Goal: Task Accomplishment & Management: Manage account settings

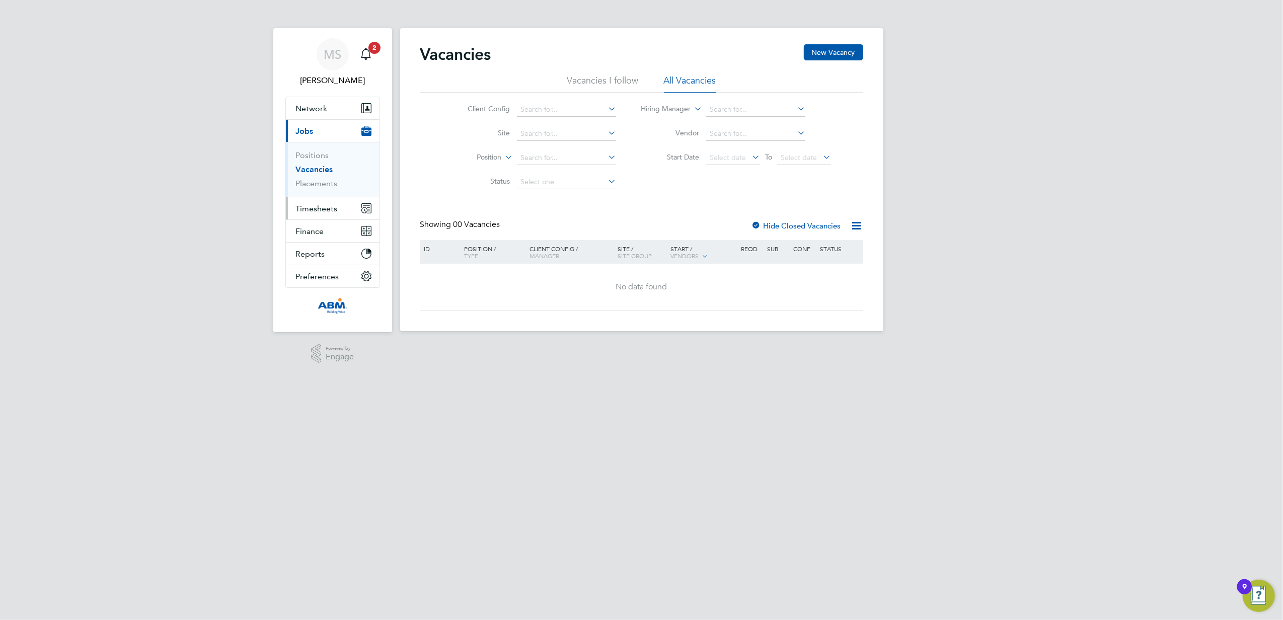
click at [317, 212] on span "Timesheets" at bounding box center [317, 209] width 42 height 10
click at [327, 182] on link "Timesheets" at bounding box center [317, 178] width 42 height 10
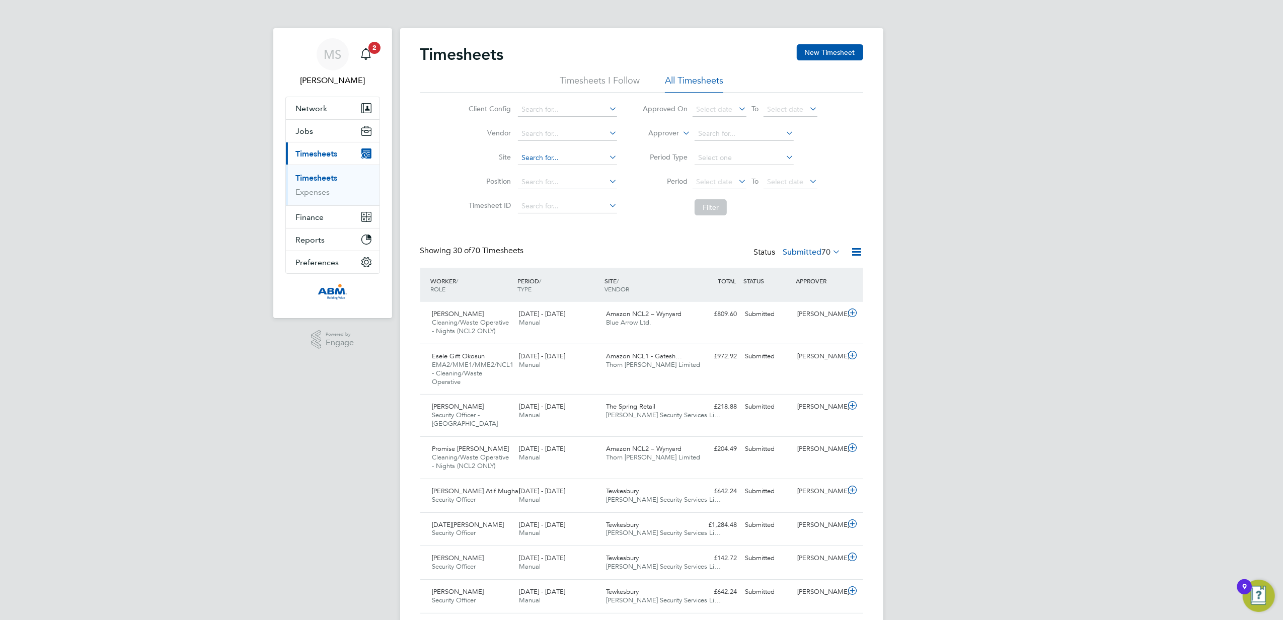
click at [562, 156] on input at bounding box center [567, 158] width 99 height 14
click at [608, 176] on li "Amazon NCL2 – Wynyard" at bounding box center [567, 172] width 100 height 14
type input "Amazon NCL2 – Wynyard"
click at [700, 214] on button "Filter" at bounding box center [711, 207] width 32 height 16
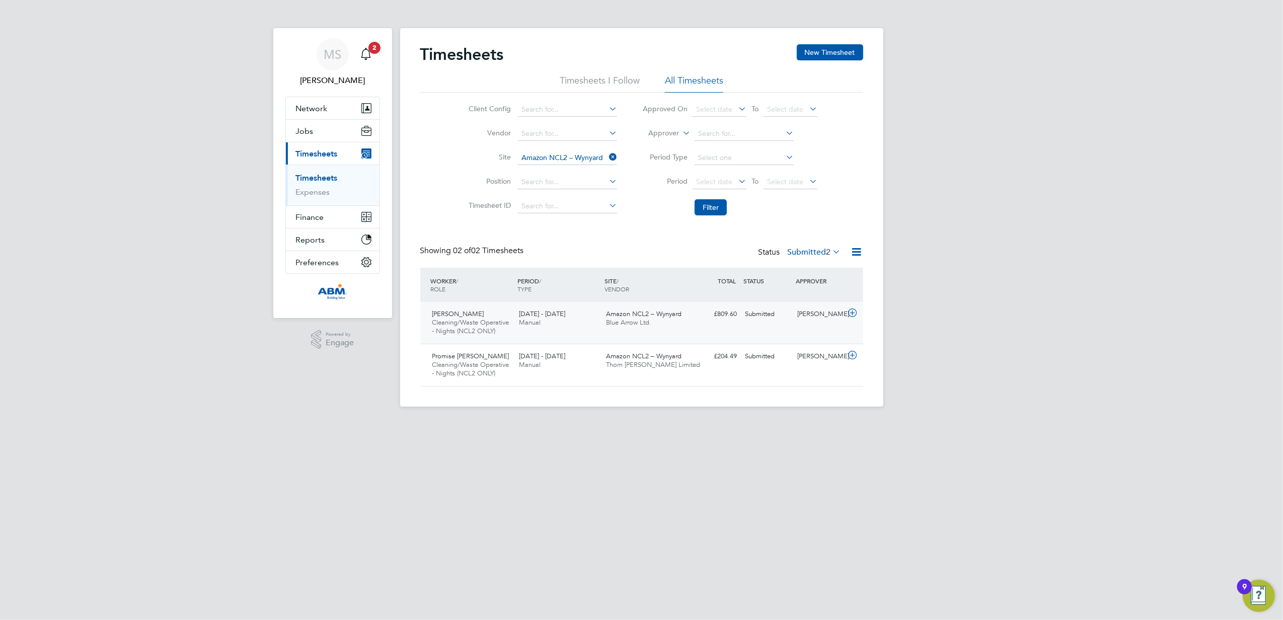
click at [657, 326] on div "Amazon NCL2 – Wynyard Blue Arrow Ltd." at bounding box center [645, 318] width 87 height 25
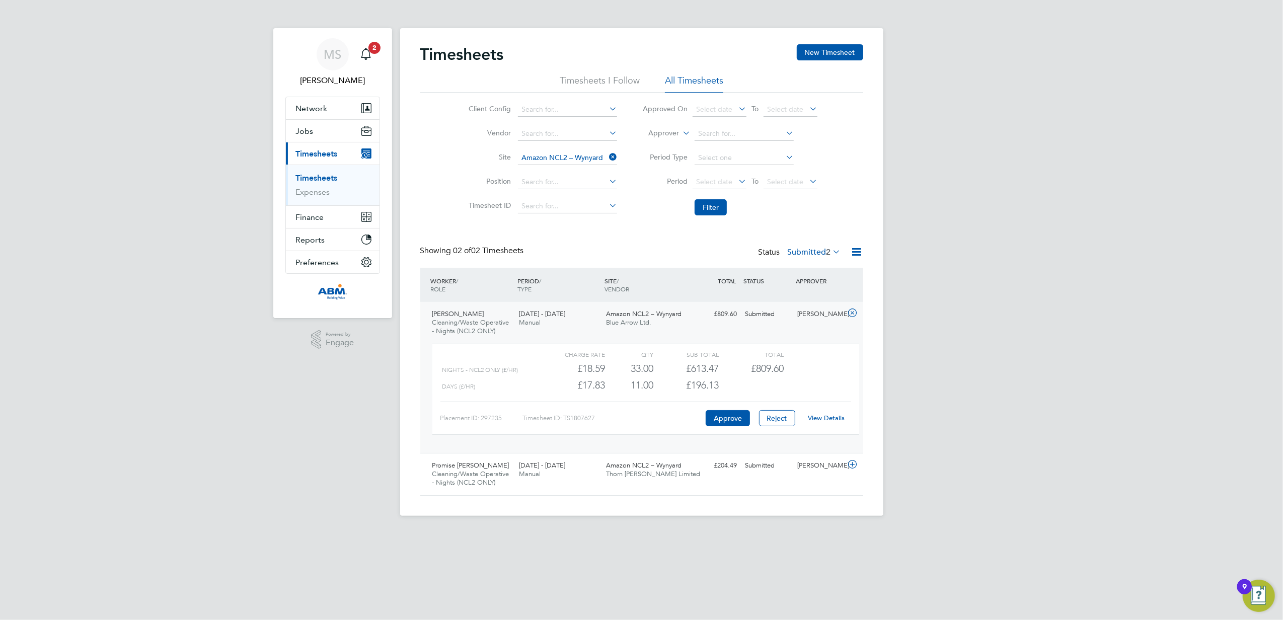
click at [831, 413] on div "View Details" at bounding box center [826, 418] width 49 height 16
click at [743, 417] on button "Approve" at bounding box center [728, 418] width 44 height 16
click at [814, 325] on div "Olabode Ologunoyan Cleaning/Waste Operative - Nights (NCL2 ONLY) 16 - 22 Aug 20…" at bounding box center [641, 377] width 443 height 151
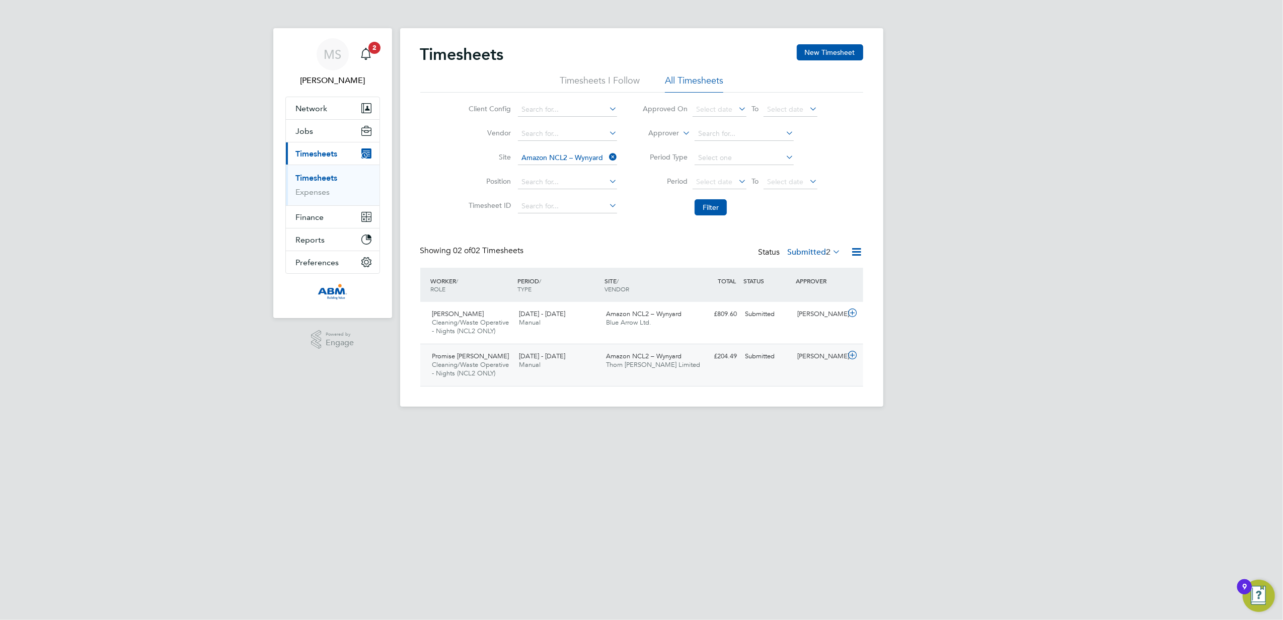
click at [823, 366] on div "Promise Ebuka Nnawuba Cleaning/Waste Operative - Nights (NCL2 ONLY) 16 - 22 Aug…" at bounding box center [641, 365] width 443 height 42
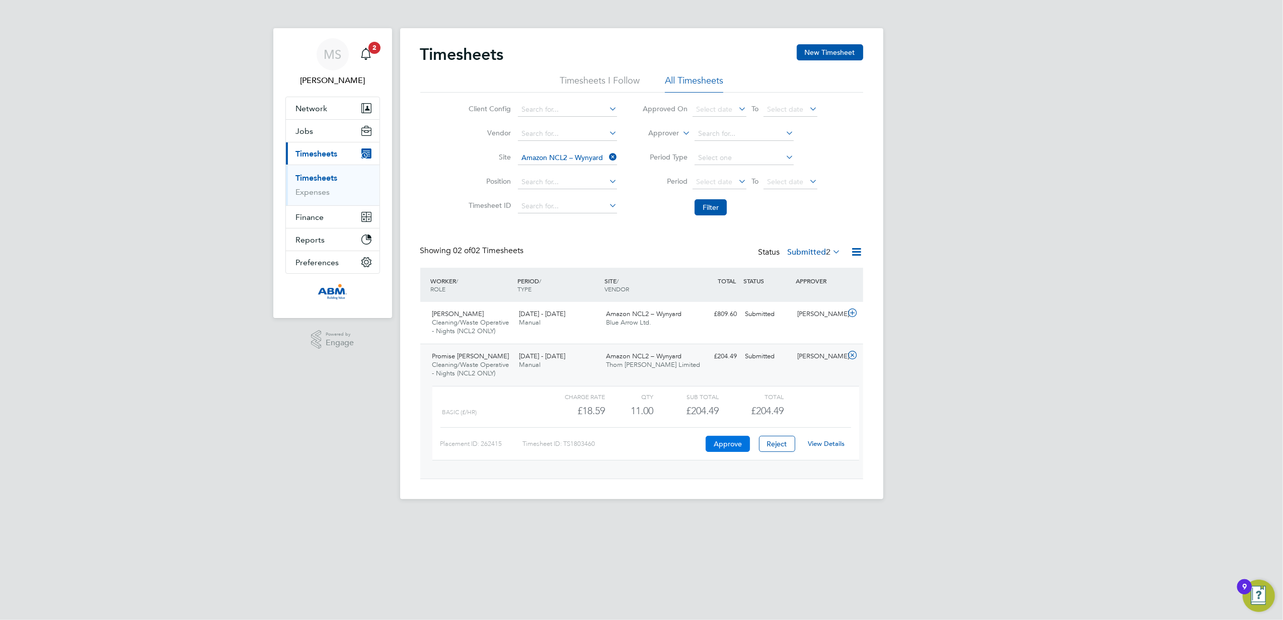
click at [739, 445] on button "Approve" at bounding box center [728, 444] width 44 height 16
click at [685, 324] on div "Amazon NCL2 – Wynyard Blue Arrow Ltd." at bounding box center [645, 318] width 87 height 25
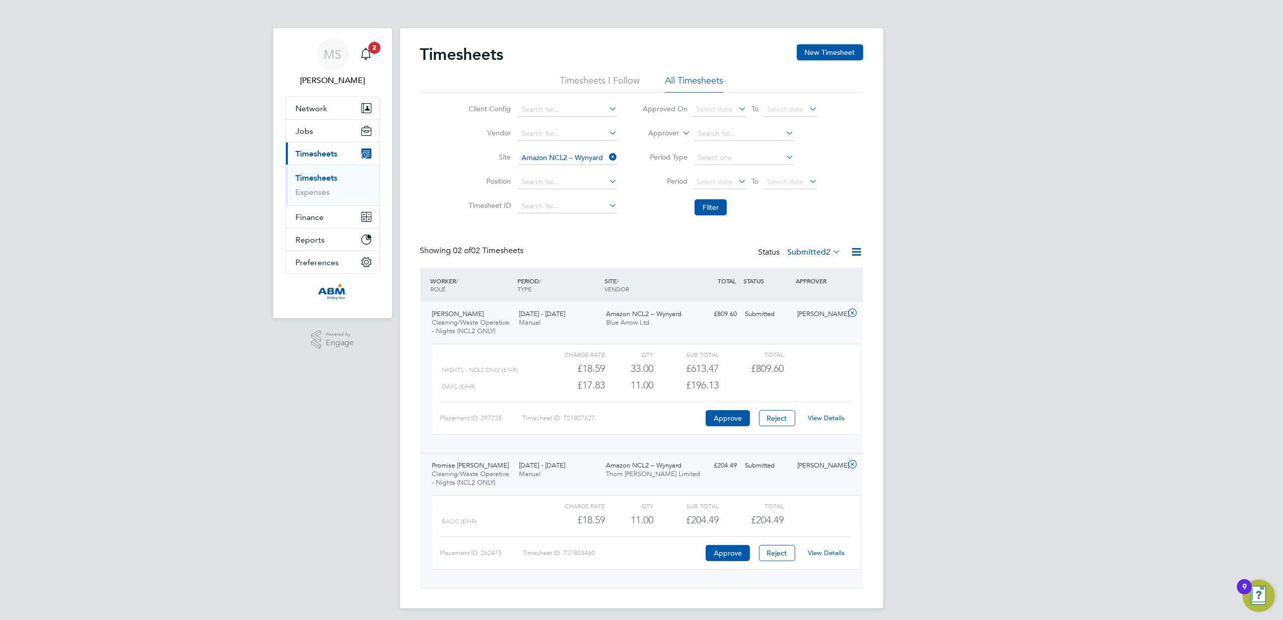
click at [827, 417] on link "View Details" at bounding box center [826, 418] width 37 height 9
click at [689, 192] on li "Period Select date To Select date" at bounding box center [730, 182] width 200 height 24
click at [707, 207] on button "Filter" at bounding box center [711, 207] width 32 height 16
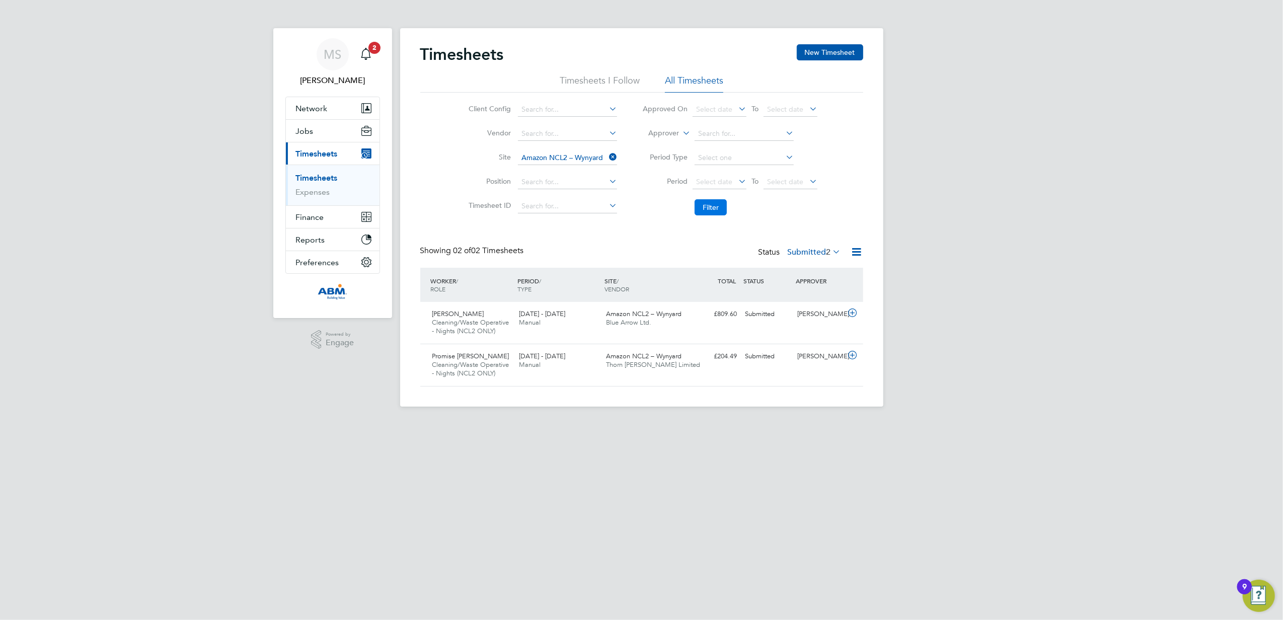
scroll to position [25, 88]
click at [707, 207] on button "Filter" at bounding box center [711, 207] width 32 height 16
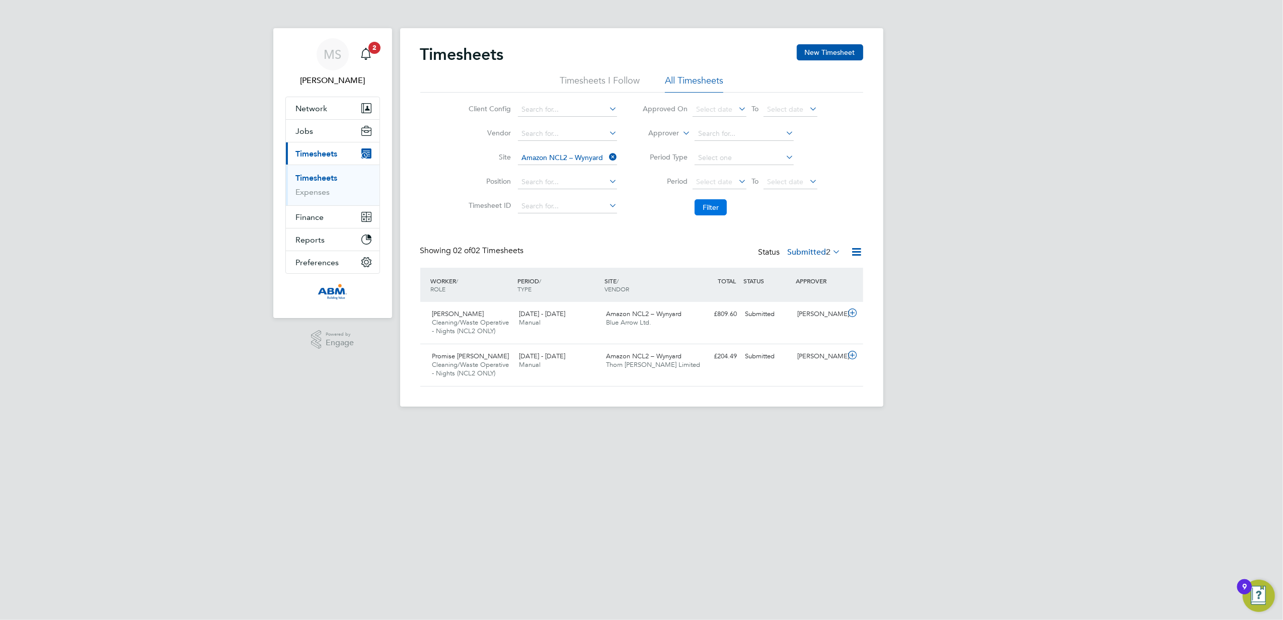
click at [707, 207] on button "Filter" at bounding box center [711, 207] width 32 height 16
click at [331, 69] on div "MS" at bounding box center [333, 54] width 32 height 32
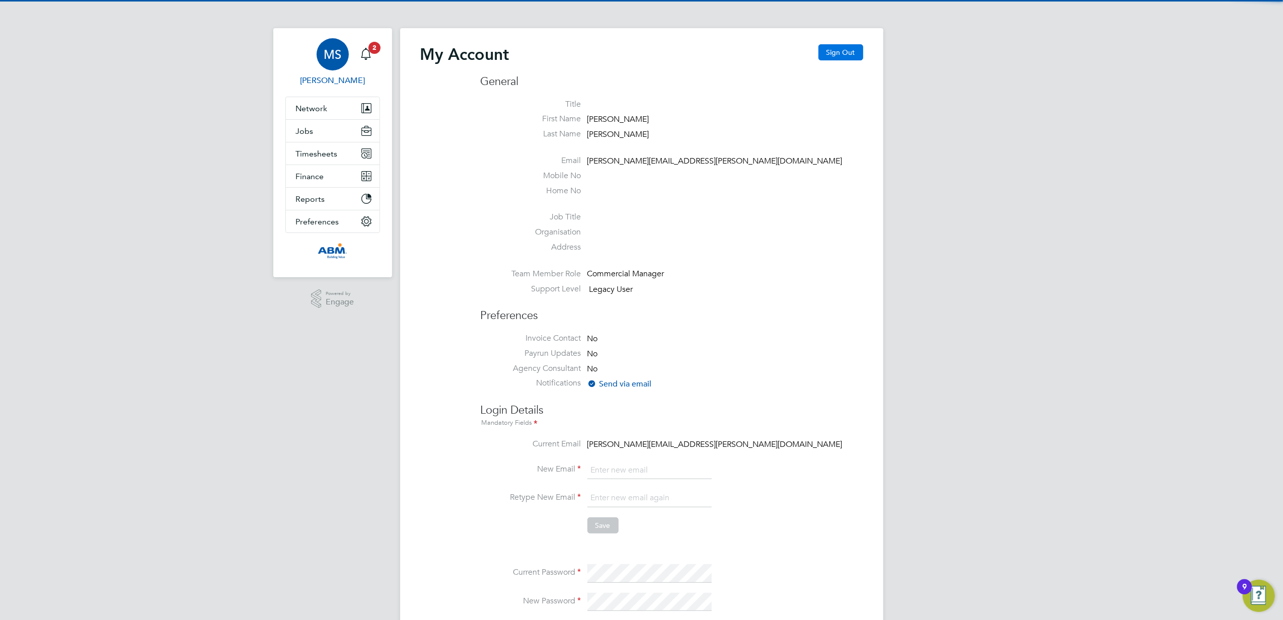
click at [824, 49] on button "Sign Out" at bounding box center [840, 52] width 45 height 16
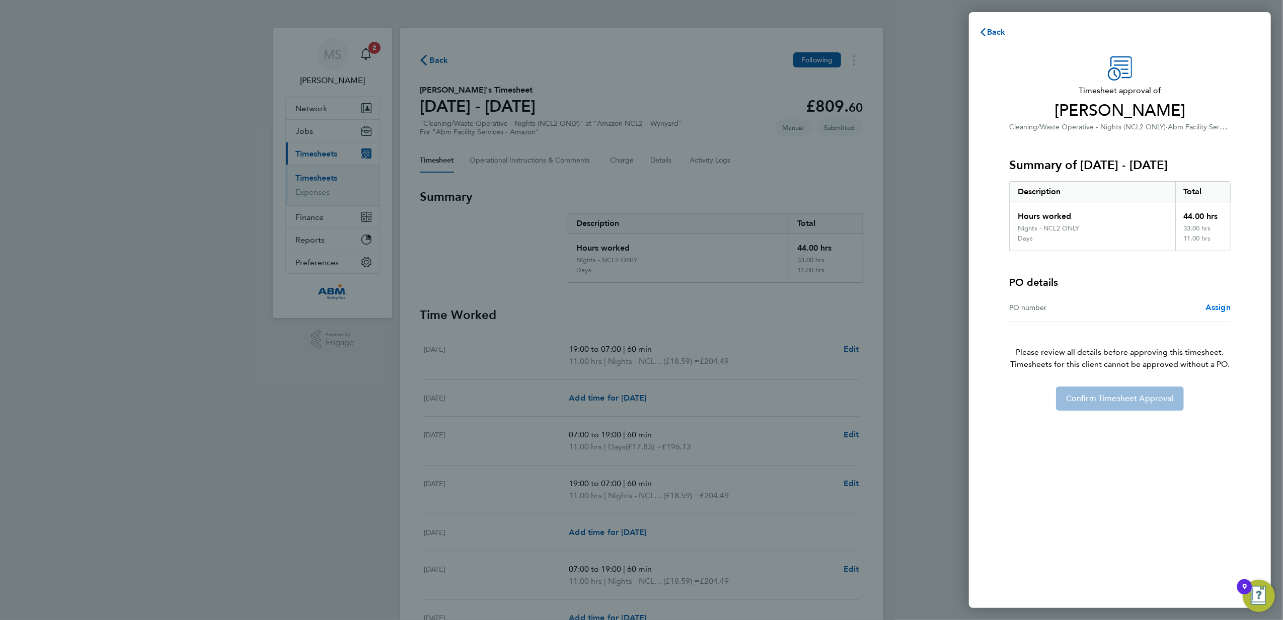
click at [1215, 305] on span "Assign" at bounding box center [1217, 307] width 25 height 10
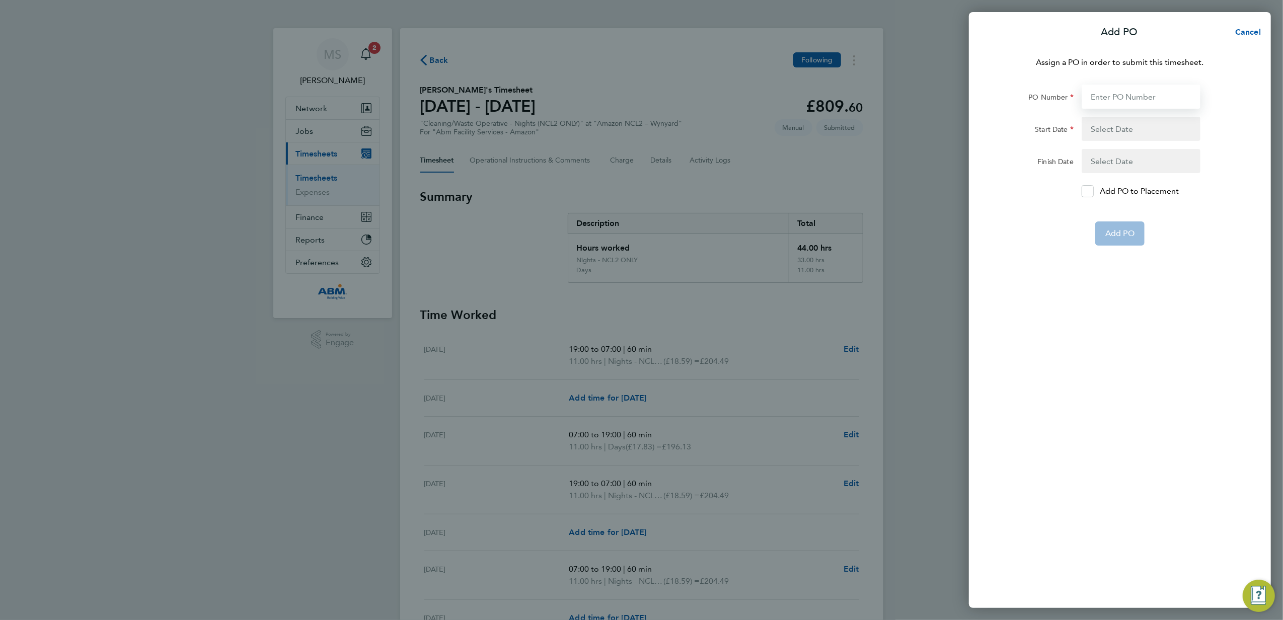
click at [1130, 100] on input "PO Number" at bounding box center [1141, 97] width 119 height 24
type input "643058"
click at [1126, 120] on button "button" at bounding box center [1141, 129] width 119 height 24
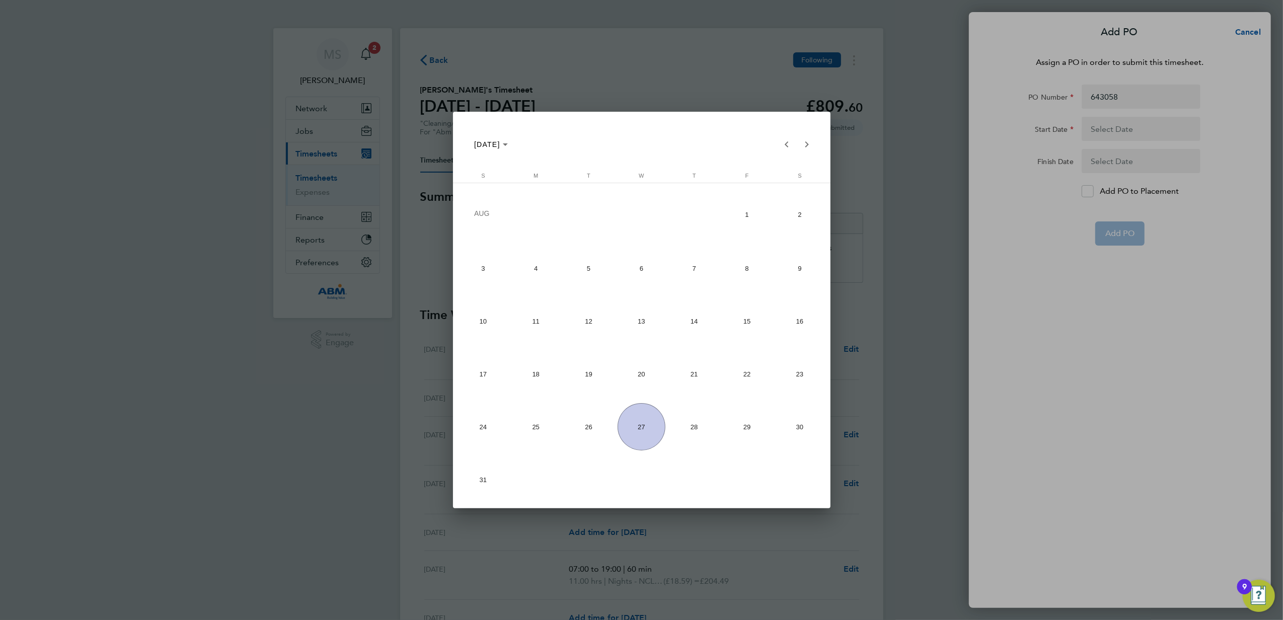
click at [800, 329] on span "16" at bounding box center [799, 320] width 47 height 47
type input "16 Aug 25"
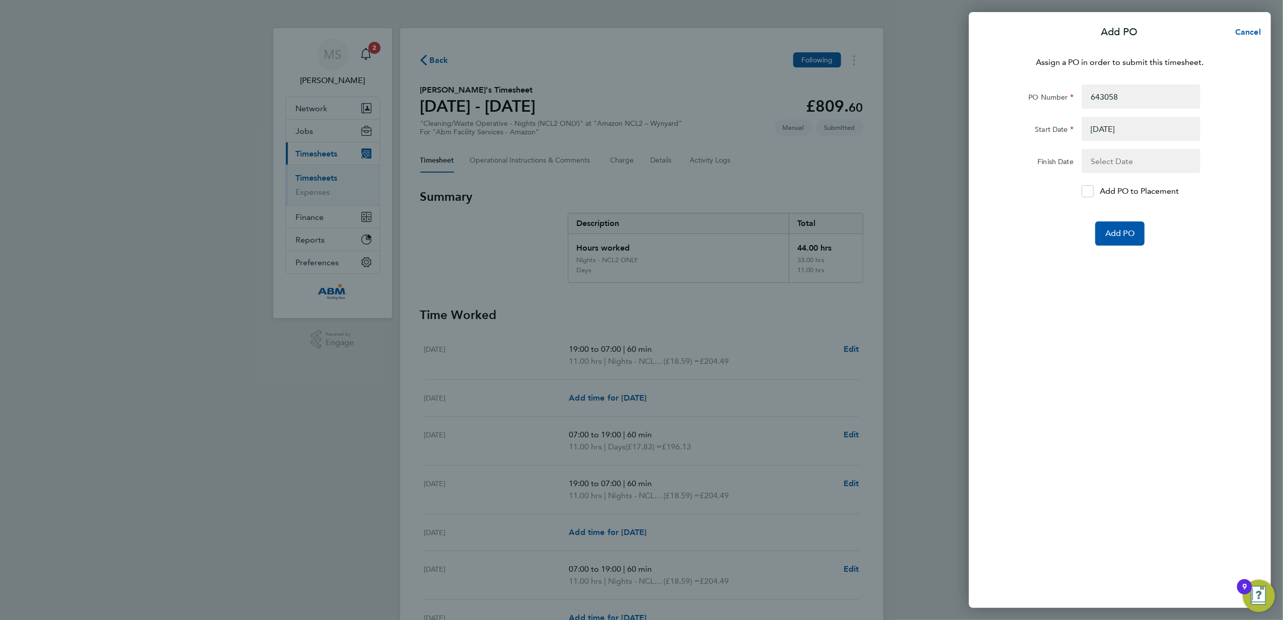
click at [1114, 159] on button "button" at bounding box center [1141, 161] width 119 height 24
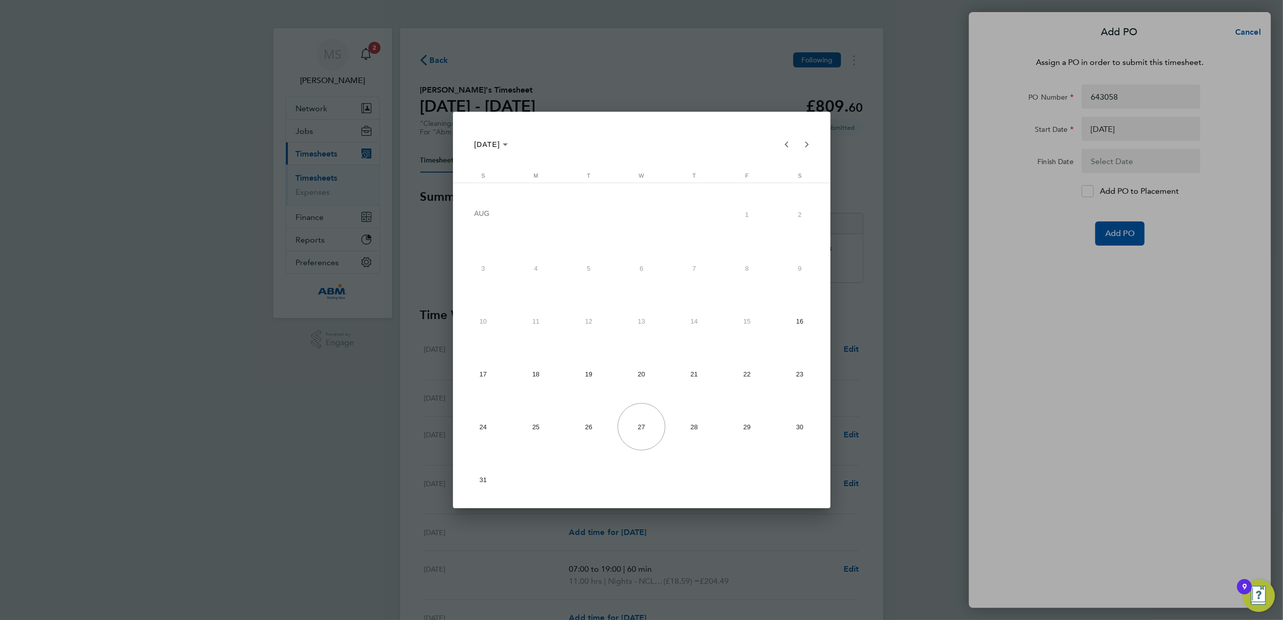
click at [739, 377] on span "22" at bounding box center [746, 373] width 47 height 47
type input "22 Aug 25"
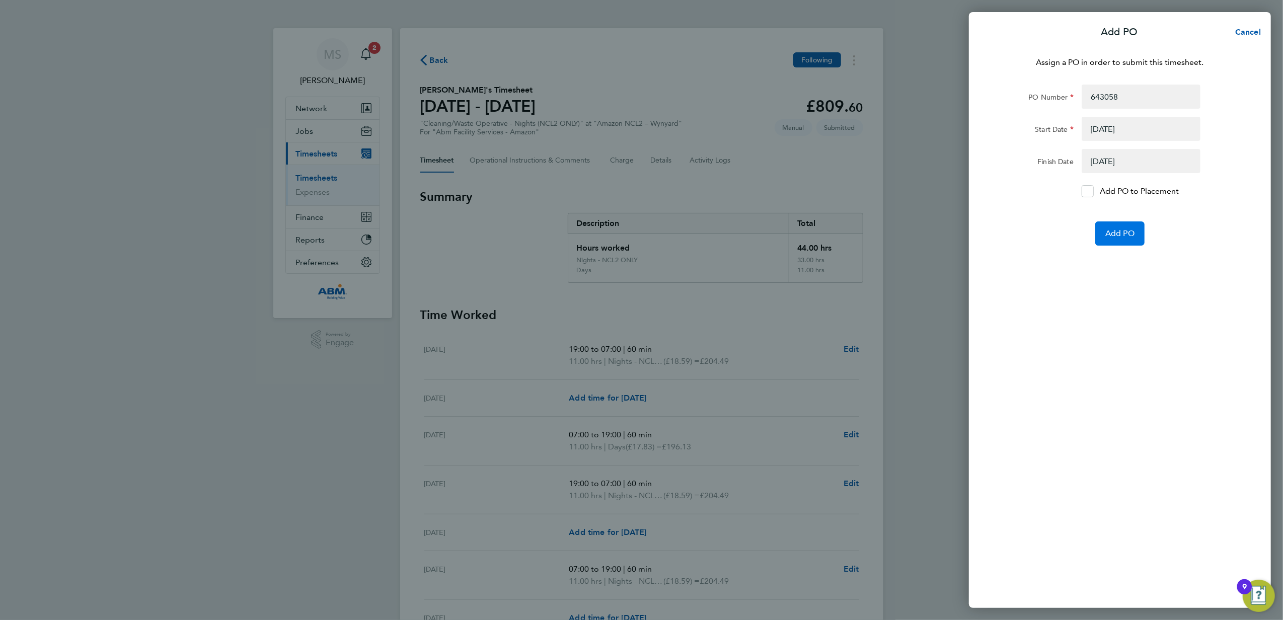
click at [1116, 234] on span "Add PO" at bounding box center [1119, 233] width 29 height 10
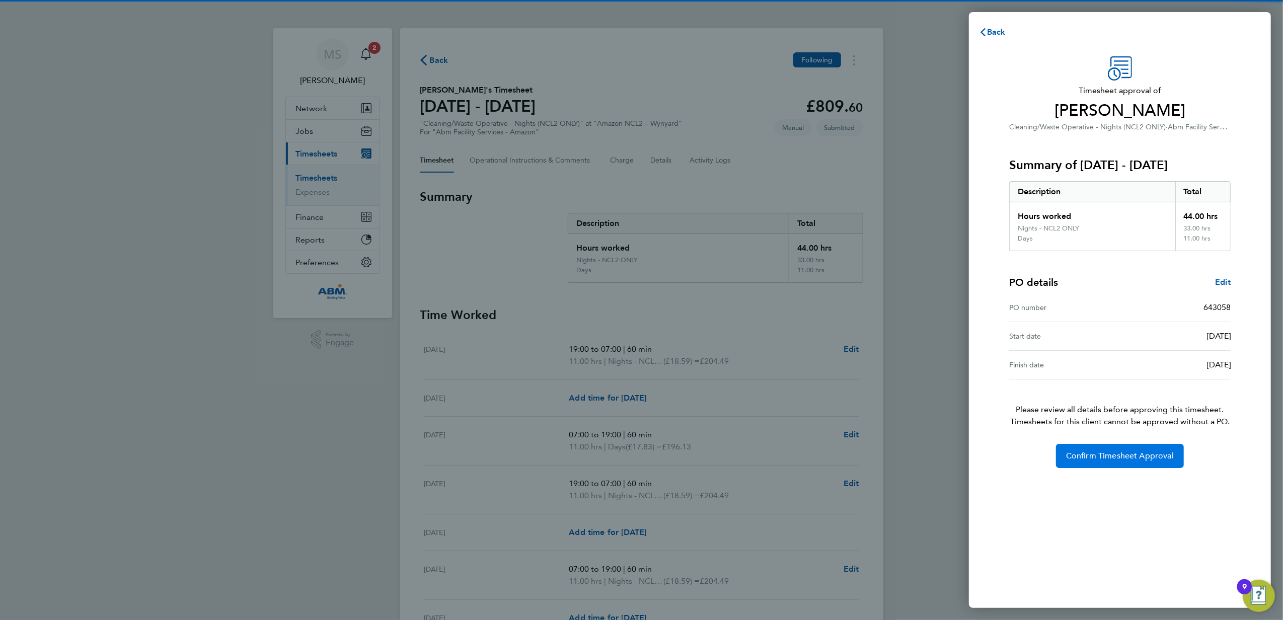
click at [1125, 457] on span "Confirm Timesheet Approval" at bounding box center [1120, 456] width 108 height 10
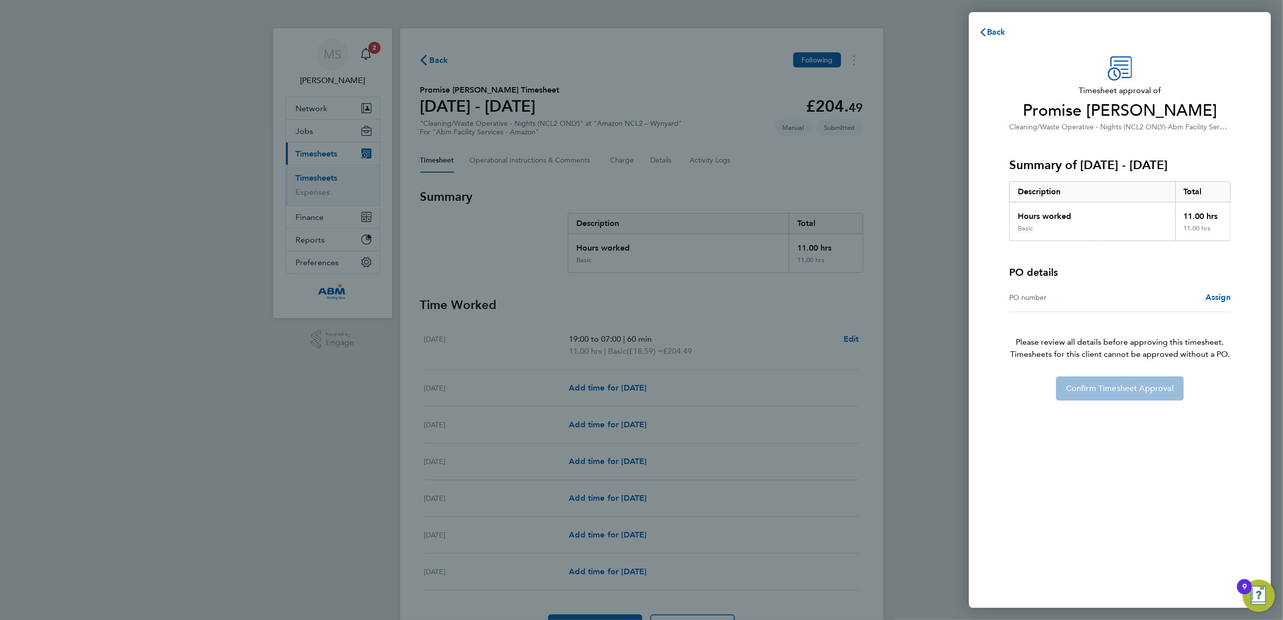
click at [1220, 307] on div "PO number Assign" at bounding box center [1119, 297] width 221 height 29
click at [1222, 296] on span "Assign" at bounding box center [1217, 297] width 25 height 10
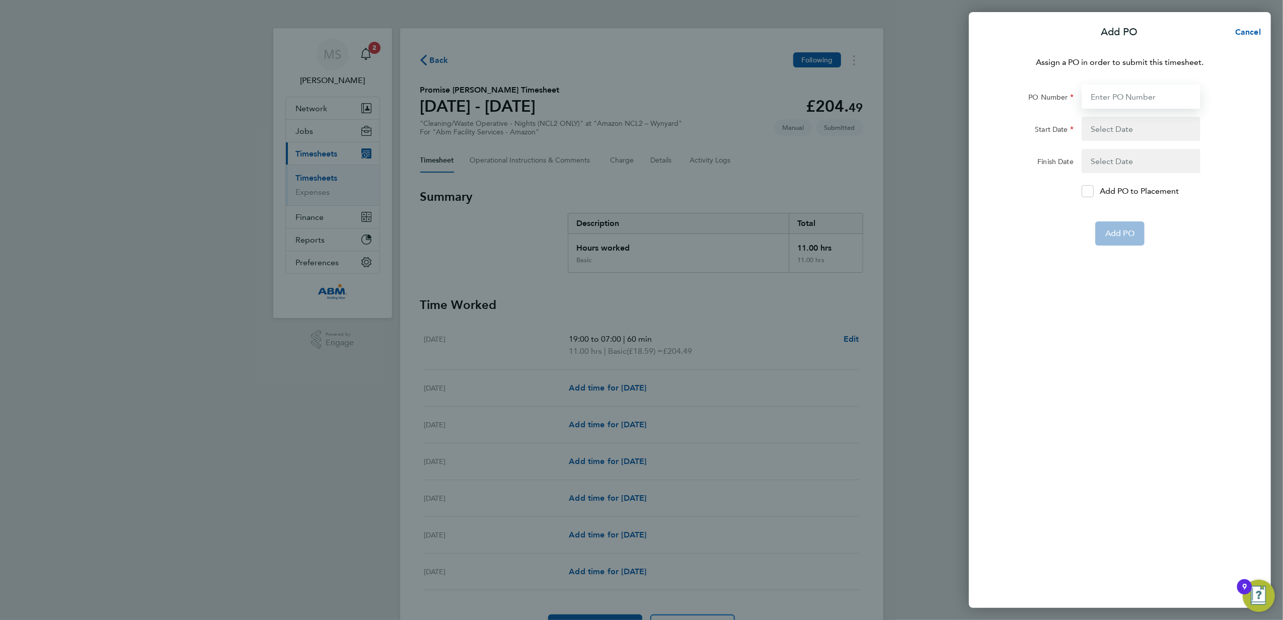
click at [1119, 91] on input "PO Number" at bounding box center [1141, 97] width 119 height 24
type input "634058"
click at [1147, 120] on button "button" at bounding box center [1141, 129] width 119 height 24
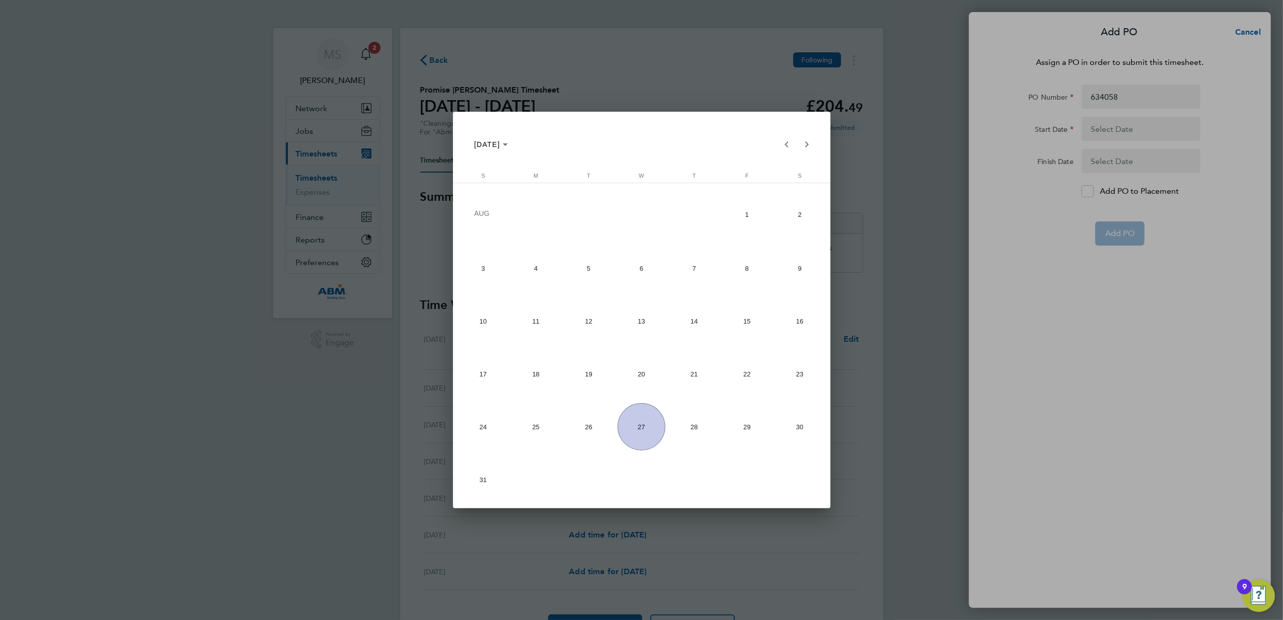
click at [1143, 95] on div at bounding box center [641, 310] width 1283 height 620
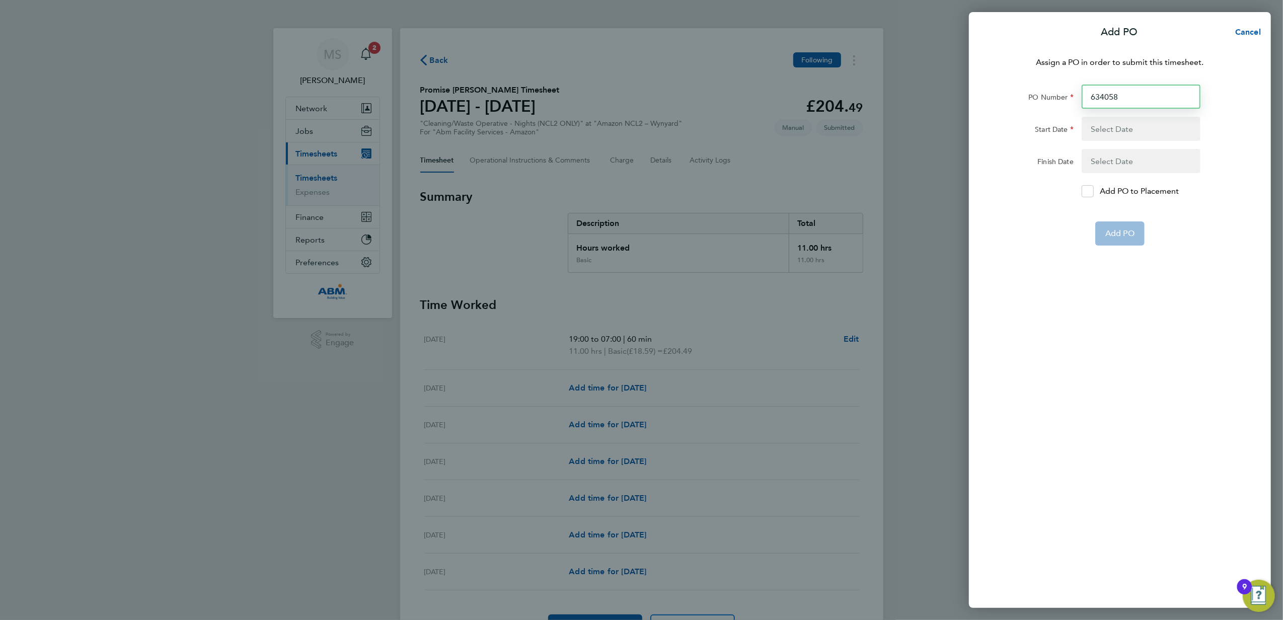
click at [1140, 95] on input "634058" at bounding box center [1141, 97] width 119 height 24
click at [1139, 135] on button "button" at bounding box center [1141, 129] width 119 height 24
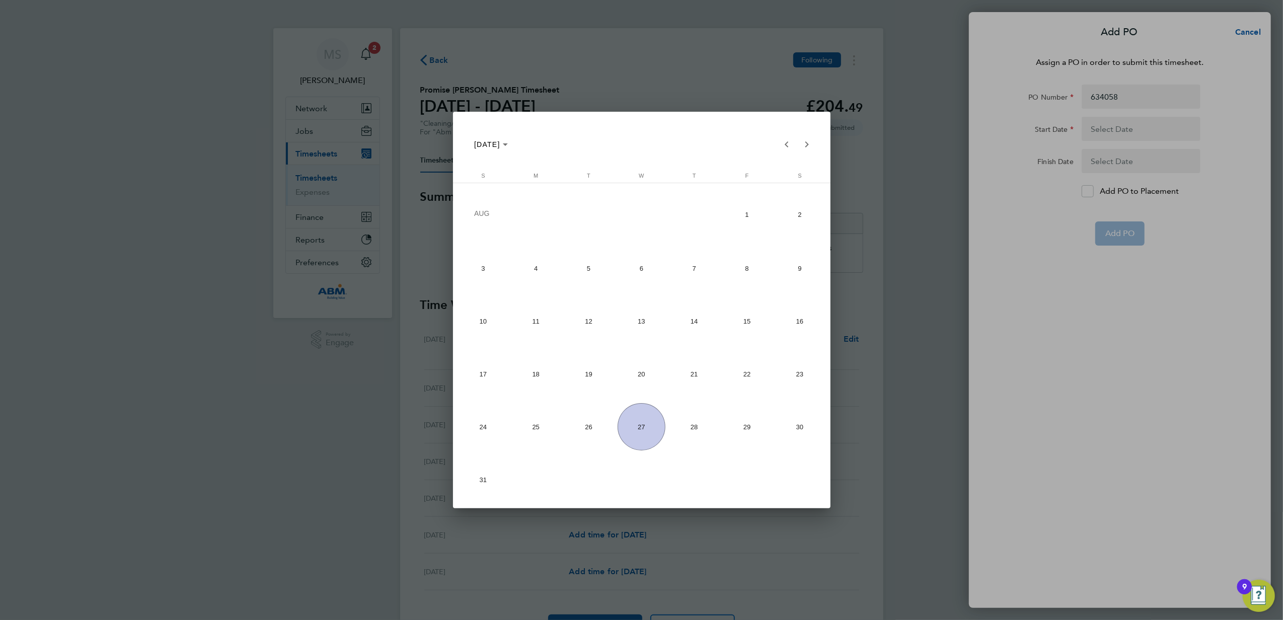
click at [782, 333] on span "16" at bounding box center [799, 320] width 47 height 47
type input "16 Aug 25"
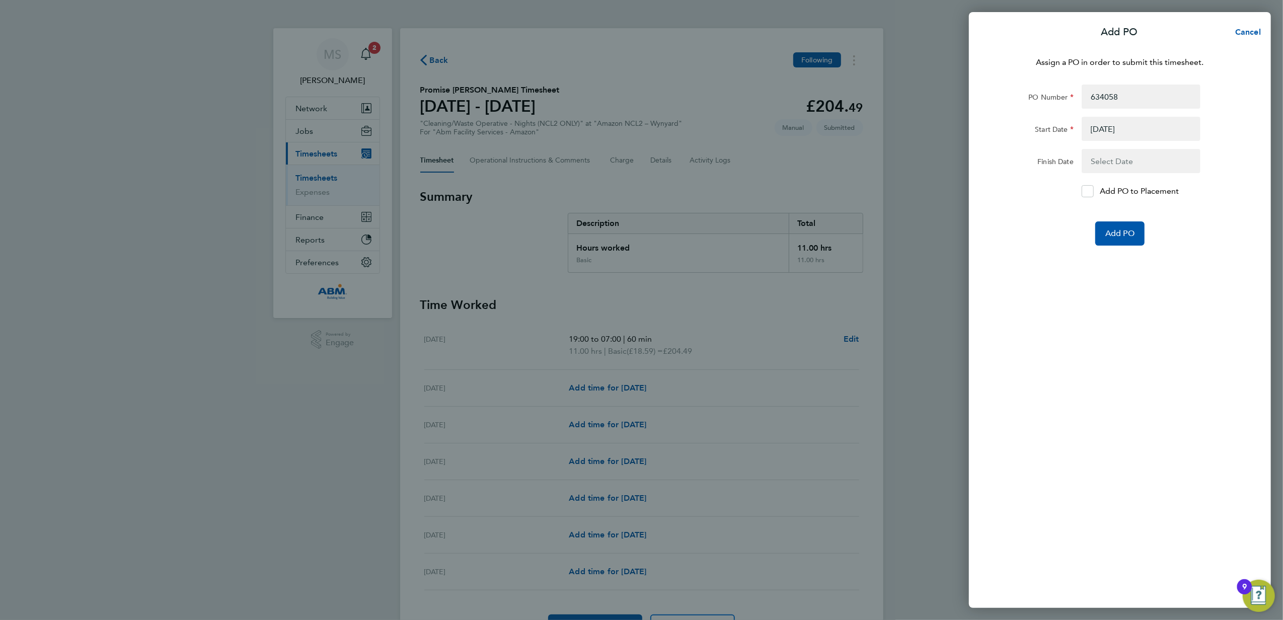
click at [1097, 164] on button "button" at bounding box center [1141, 161] width 119 height 24
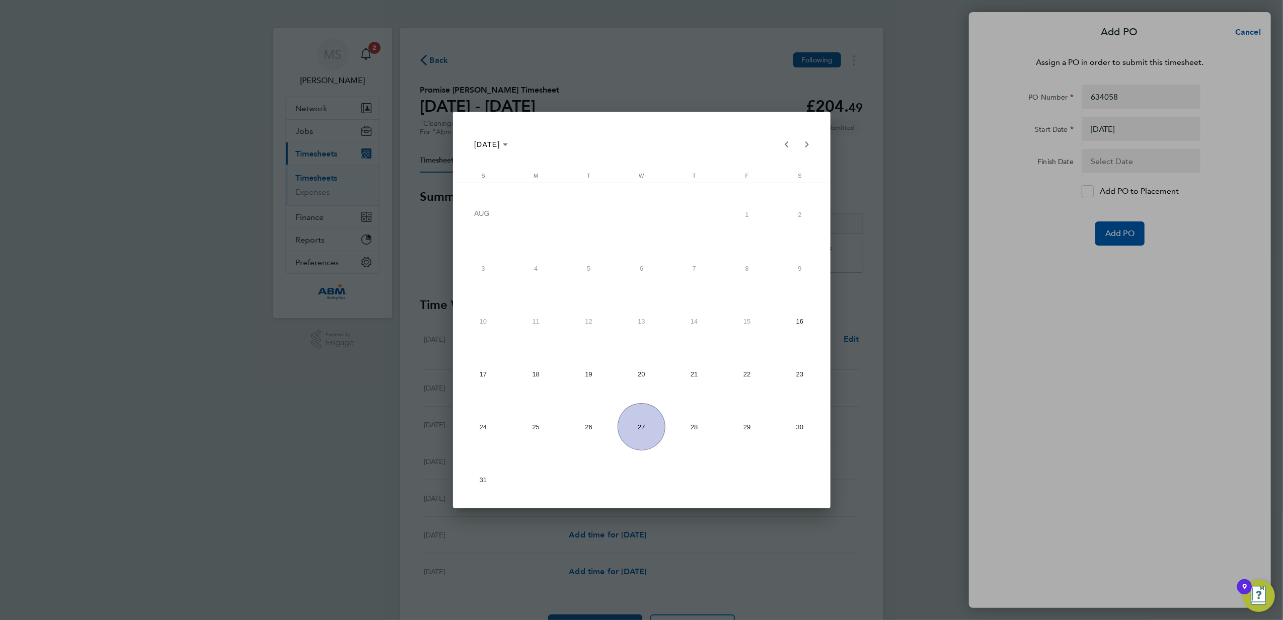
click at [743, 374] on span "22" at bounding box center [746, 373] width 47 height 47
type input "22 Aug 25"
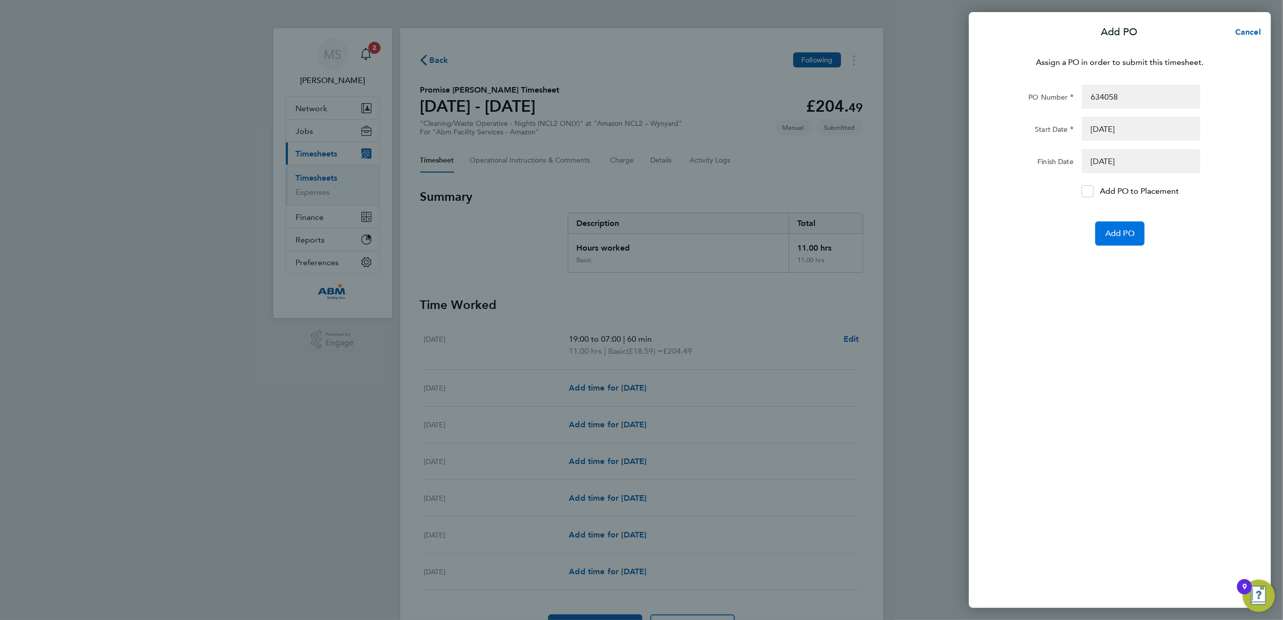
click at [1114, 243] on button "Add PO" at bounding box center [1119, 233] width 49 height 24
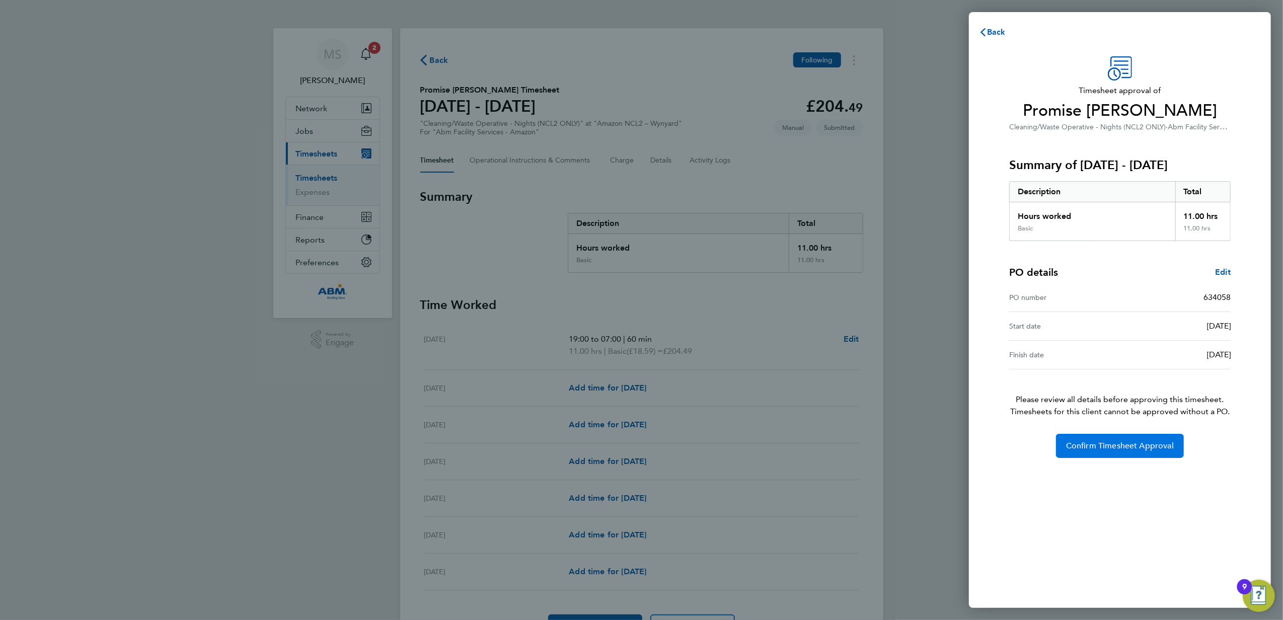
click at [1119, 447] on span "Confirm Timesheet Approval" at bounding box center [1120, 446] width 108 height 10
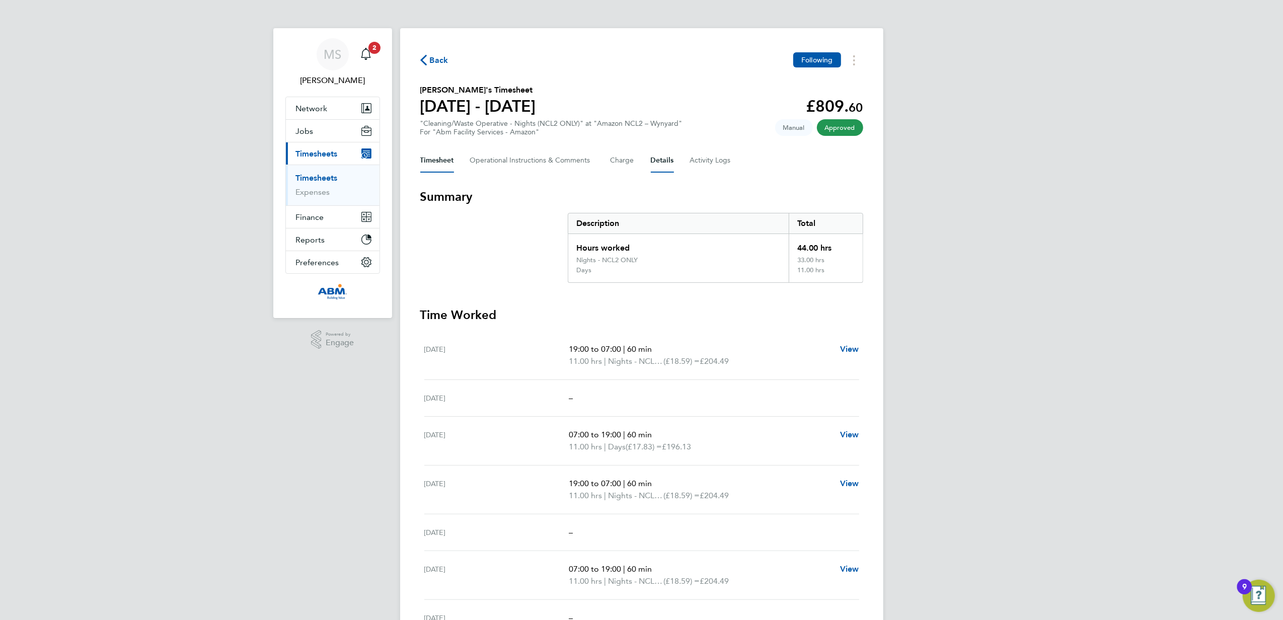
click at [671, 160] on button "Details" at bounding box center [662, 160] width 23 height 24
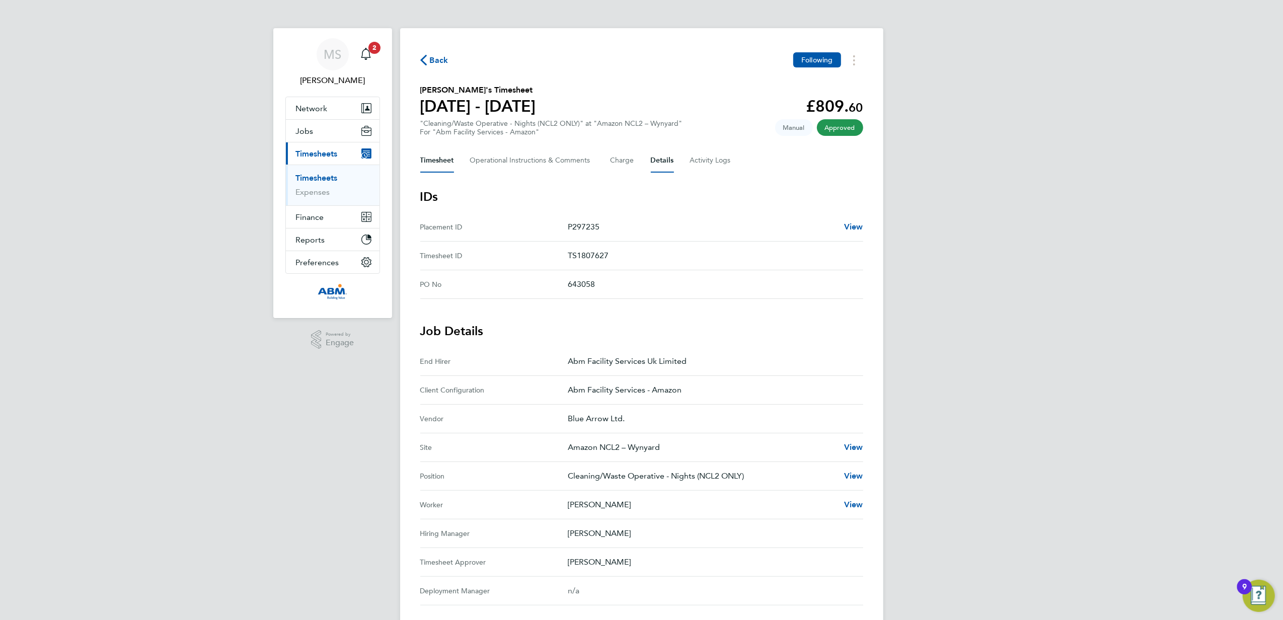
click at [443, 163] on button "Timesheet" at bounding box center [437, 160] width 34 height 24
